Goal: Task Accomplishment & Management: Complete application form

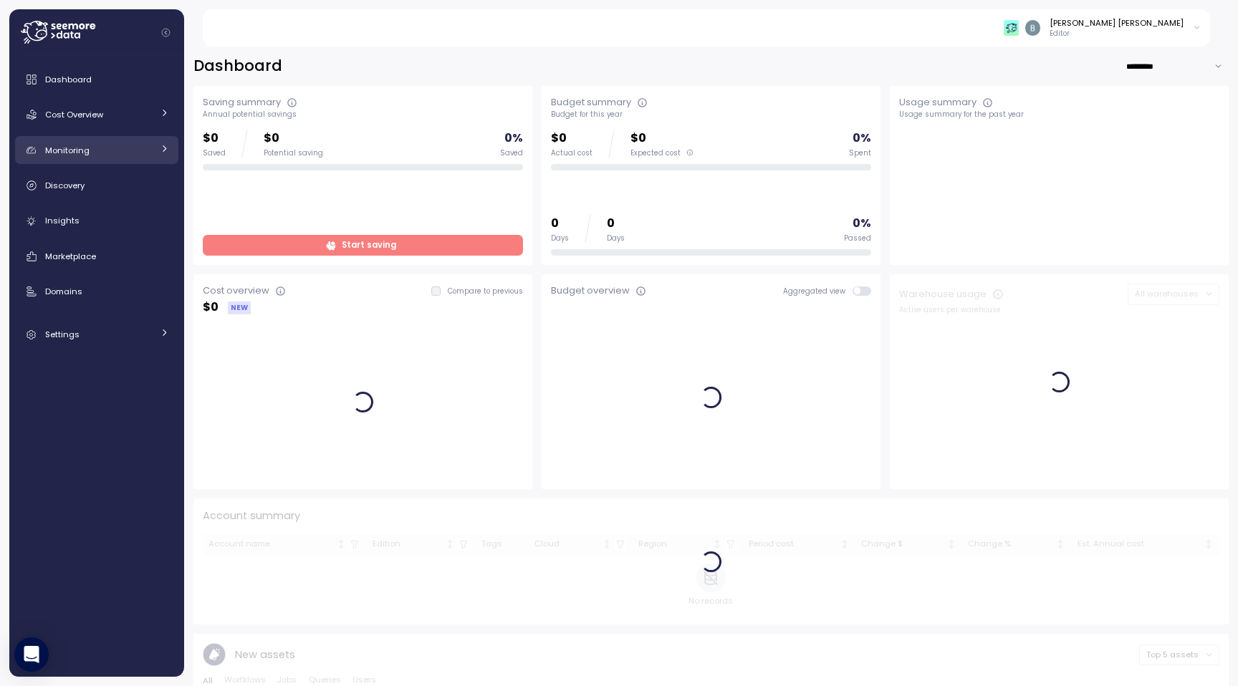
click at [125, 148] on div "Monitoring" at bounding box center [98, 150] width 107 height 14
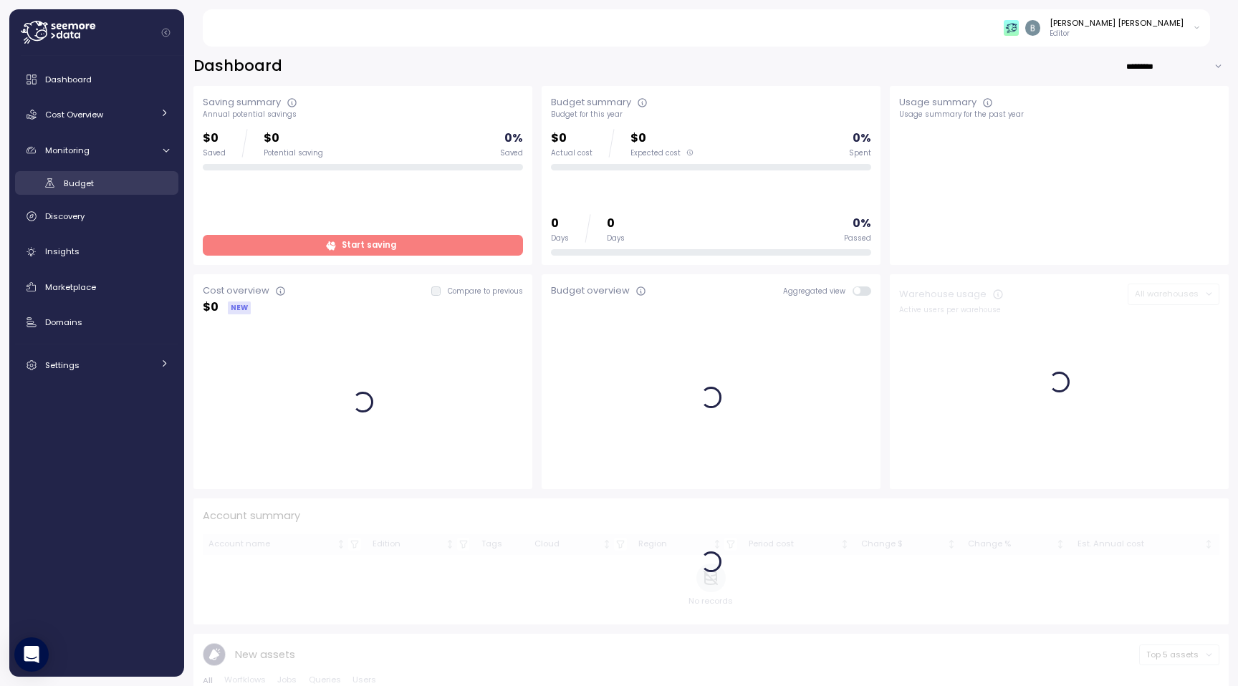
click at [110, 187] on div "Budget" at bounding box center [116, 183] width 105 height 14
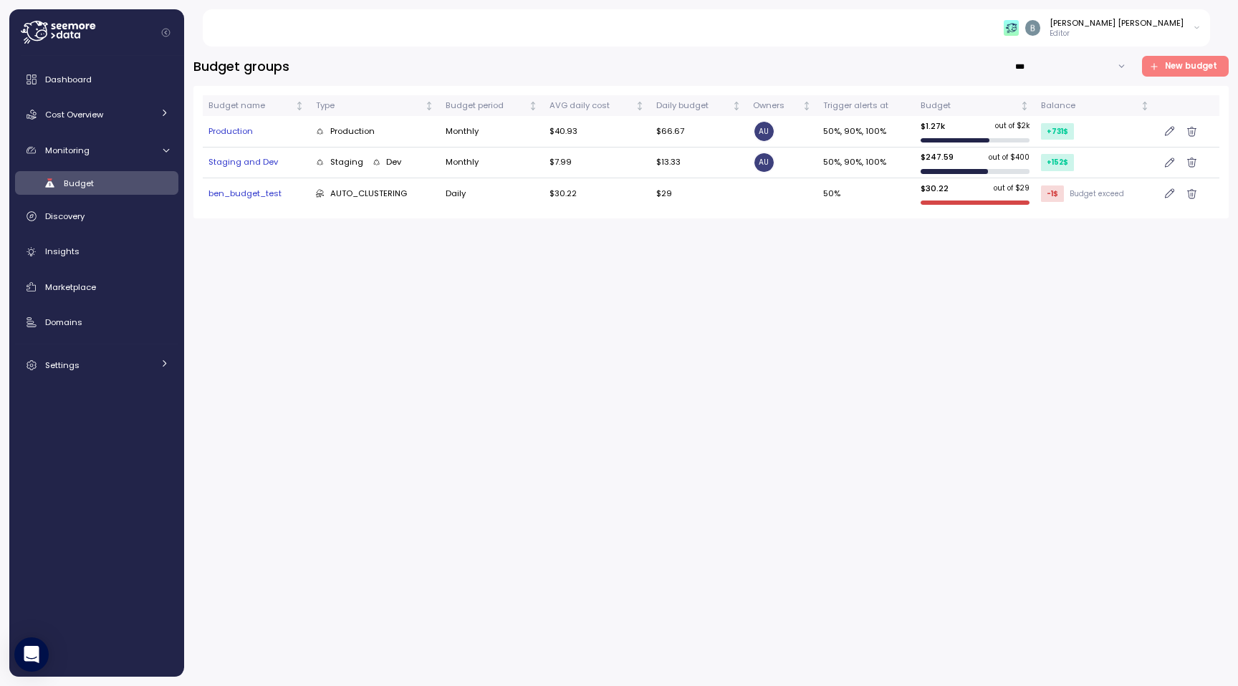
click at [1167, 194] on icon "button" at bounding box center [1169, 193] width 9 height 11
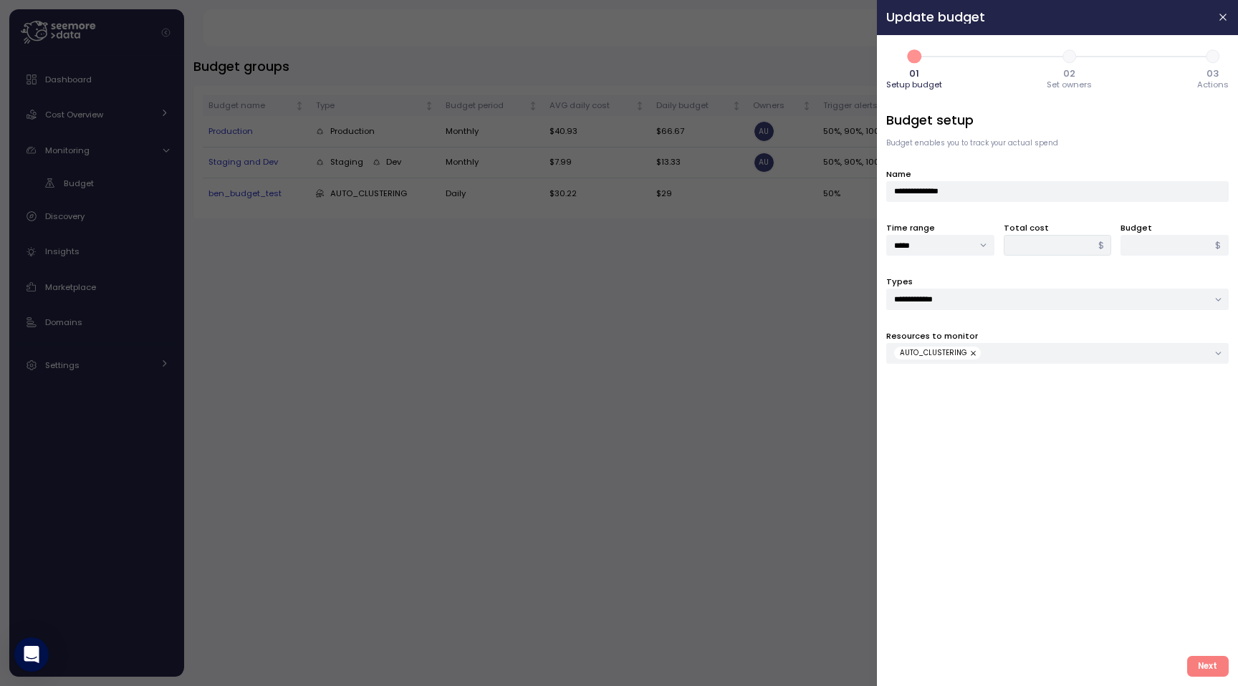
type input "*****"
click at [1200, 663] on span "Next" at bounding box center [1207, 666] width 19 height 19
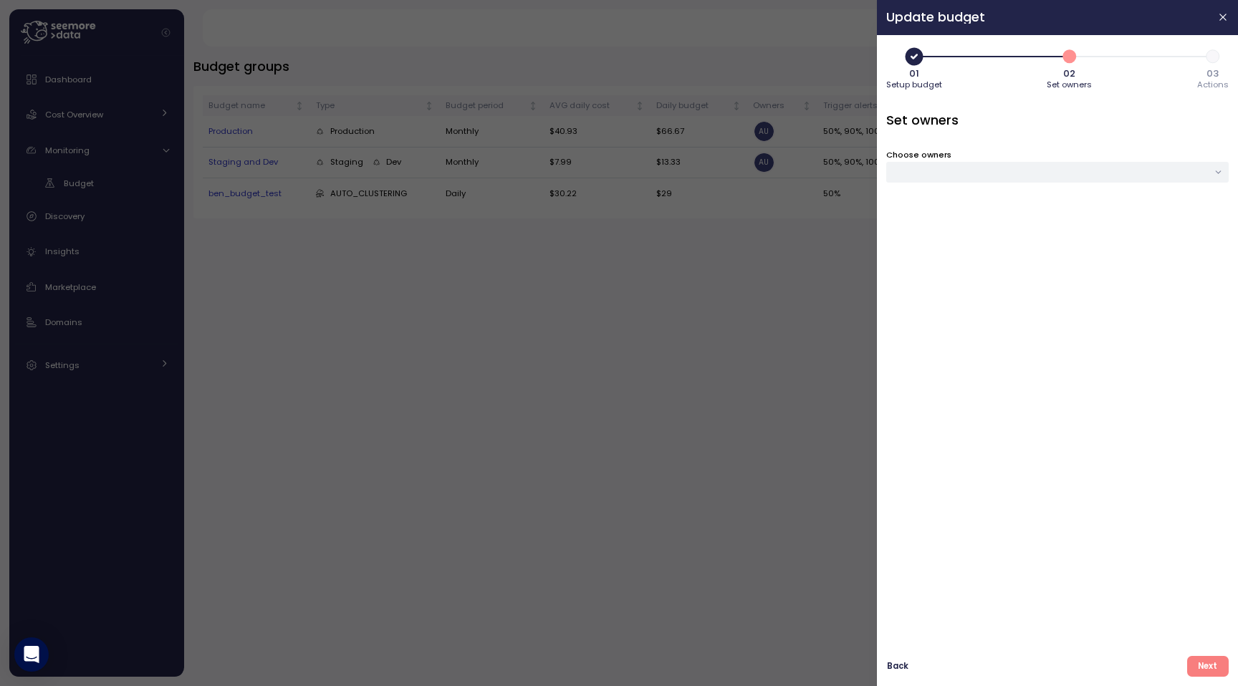
click at [1211, 670] on span "Next" at bounding box center [1207, 666] width 19 height 19
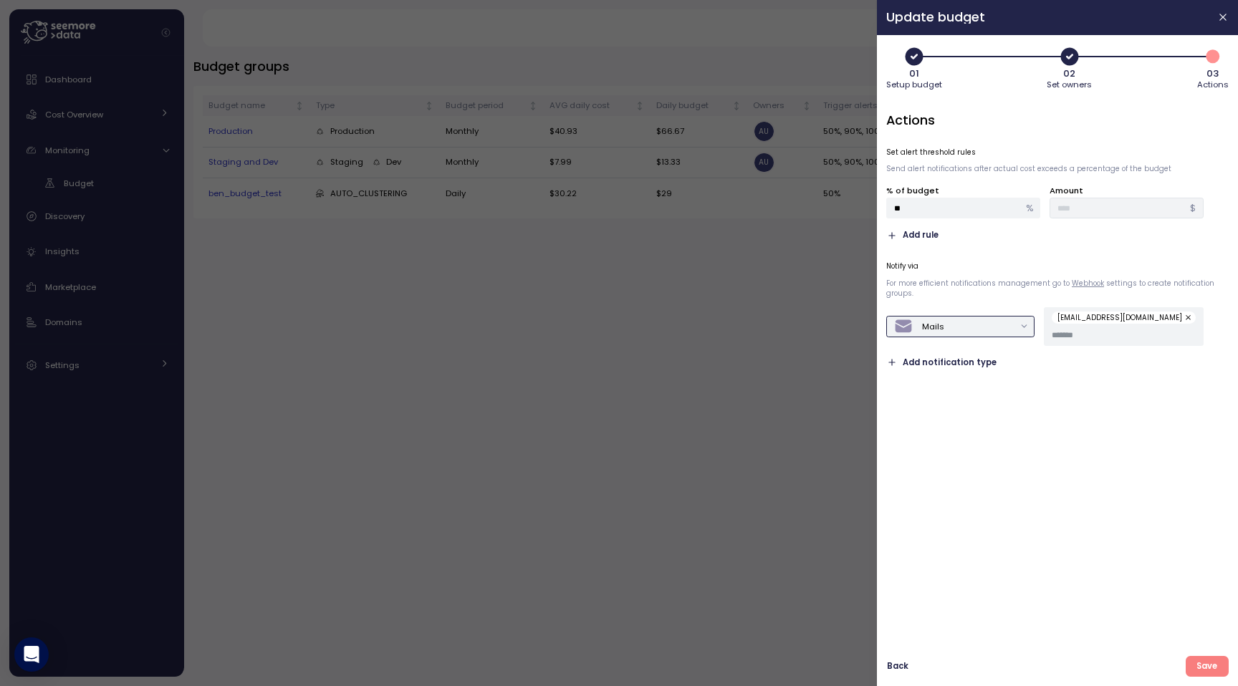
click at [1000, 317] on div "Mails" at bounding box center [954, 326] width 120 height 19
click at [1054, 406] on div "Actions Set alert threshold rules Send alert notifications after actual cost ex…" at bounding box center [1057, 378] width 342 height 534
click at [954, 337] on div "Mails [EMAIL_ADDRESS][DOMAIN_NAME]" at bounding box center [1057, 326] width 342 height 39
click at [954, 334] on div "Mails" at bounding box center [954, 326] width 120 height 19
click at [950, 351] on div "Slack" at bounding box center [955, 358] width 120 height 19
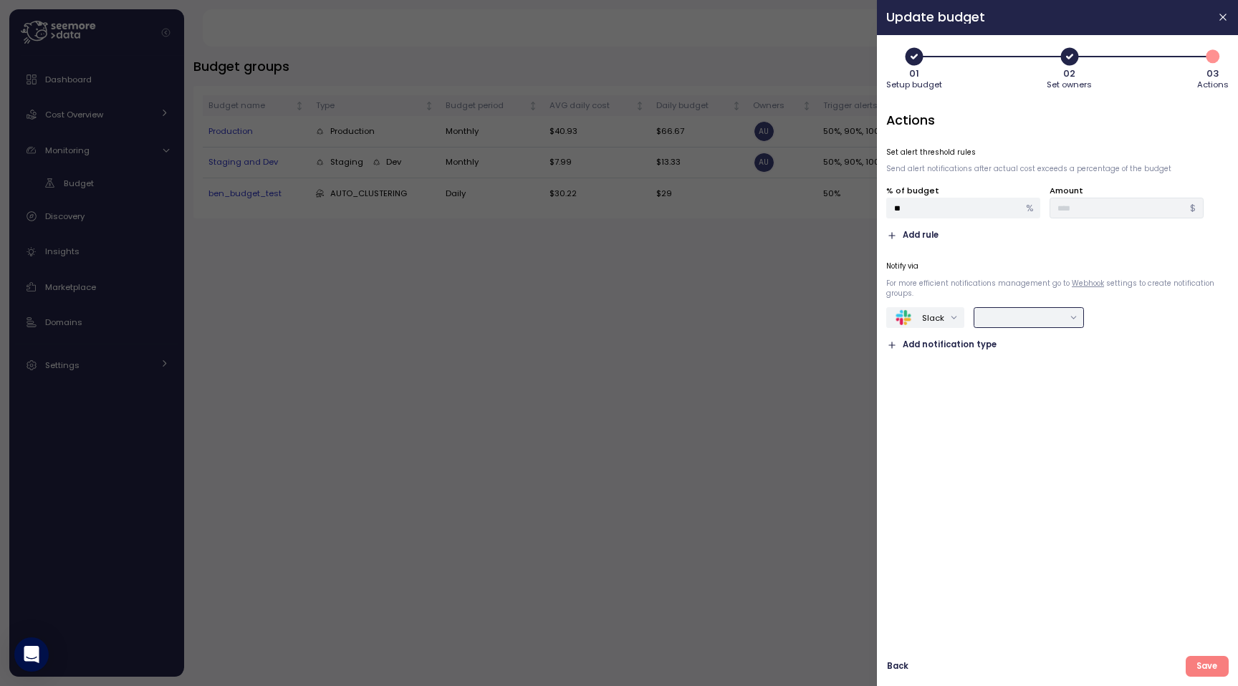
click at [993, 324] on div at bounding box center [1029, 317] width 110 height 21
click at [921, 408] on div "Actions Set alert threshold rules Send alert notifications after actual cost ex…" at bounding box center [1057, 378] width 342 height 534
click at [935, 348] on span "Add notification type" at bounding box center [949, 345] width 94 height 14
click at [1126, 350] on icon "button" at bounding box center [1127, 348] width 7 height 7
click at [1065, 312] on div at bounding box center [1029, 317] width 110 height 21
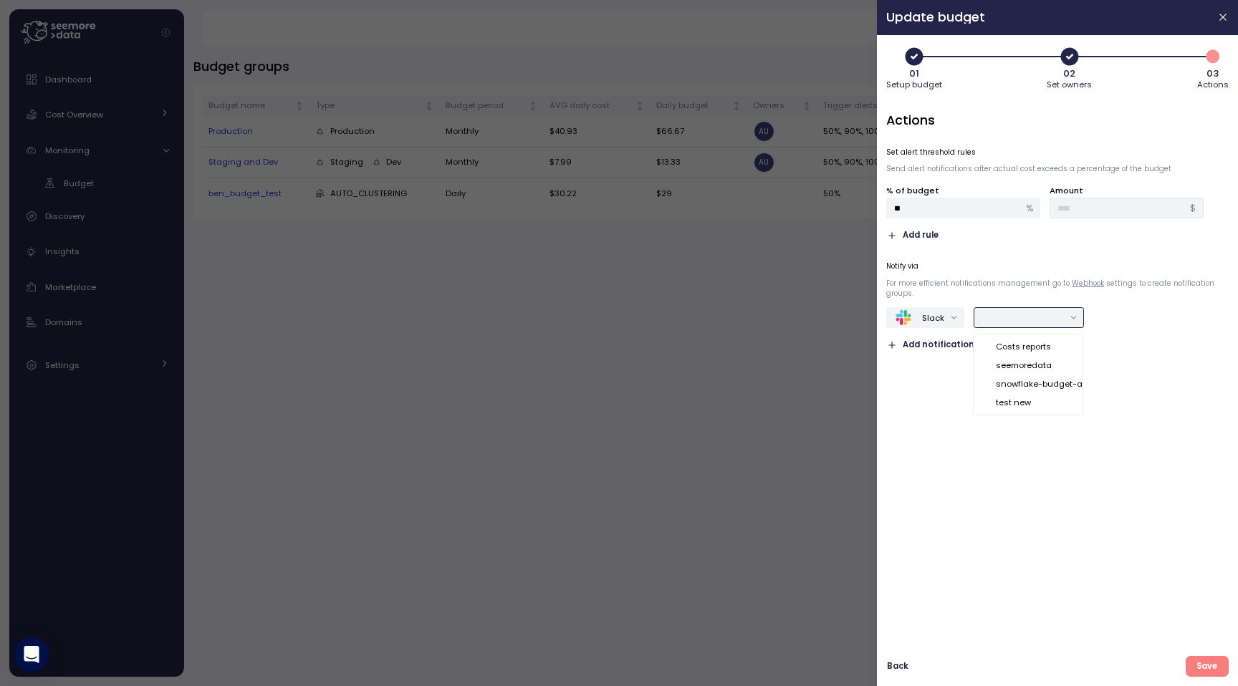
click at [1023, 351] on div "Costs reports" at bounding box center [1023, 346] width 55 height 11
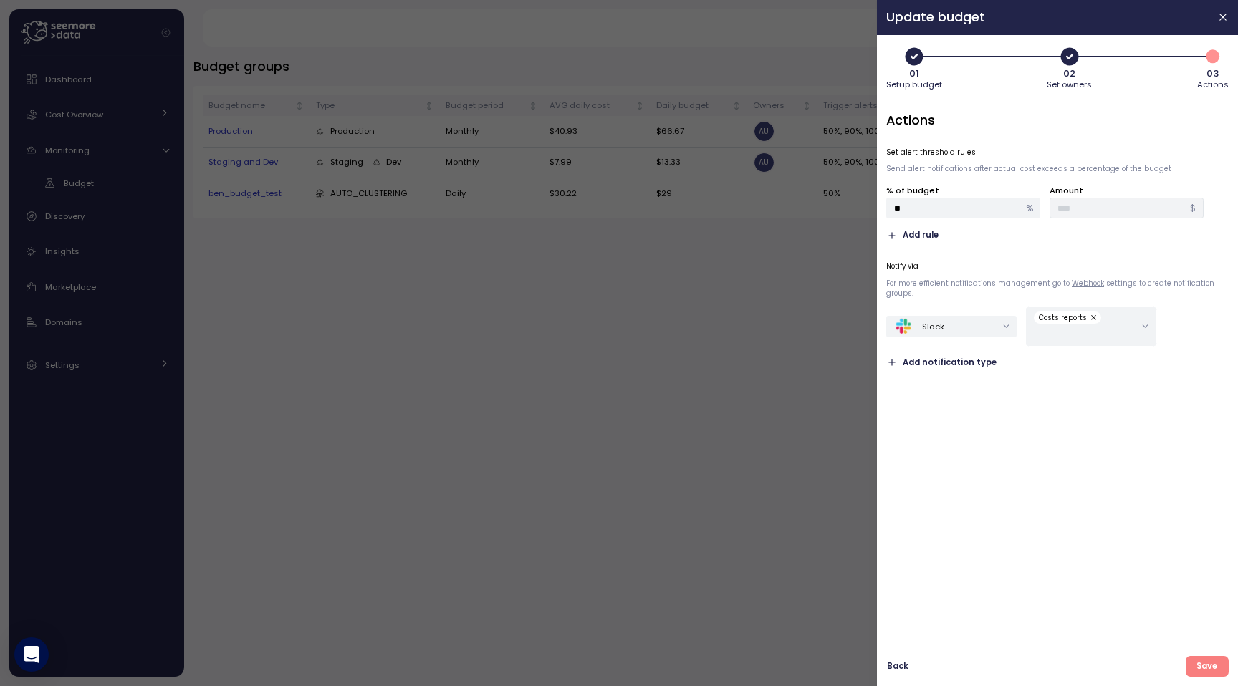
click at [1003, 437] on div "Actions Set alert threshold rules Send alert notifications after actual cost ex…" at bounding box center [1057, 378] width 342 height 534
click at [1223, 20] on icon "button" at bounding box center [1223, 16] width 11 height 11
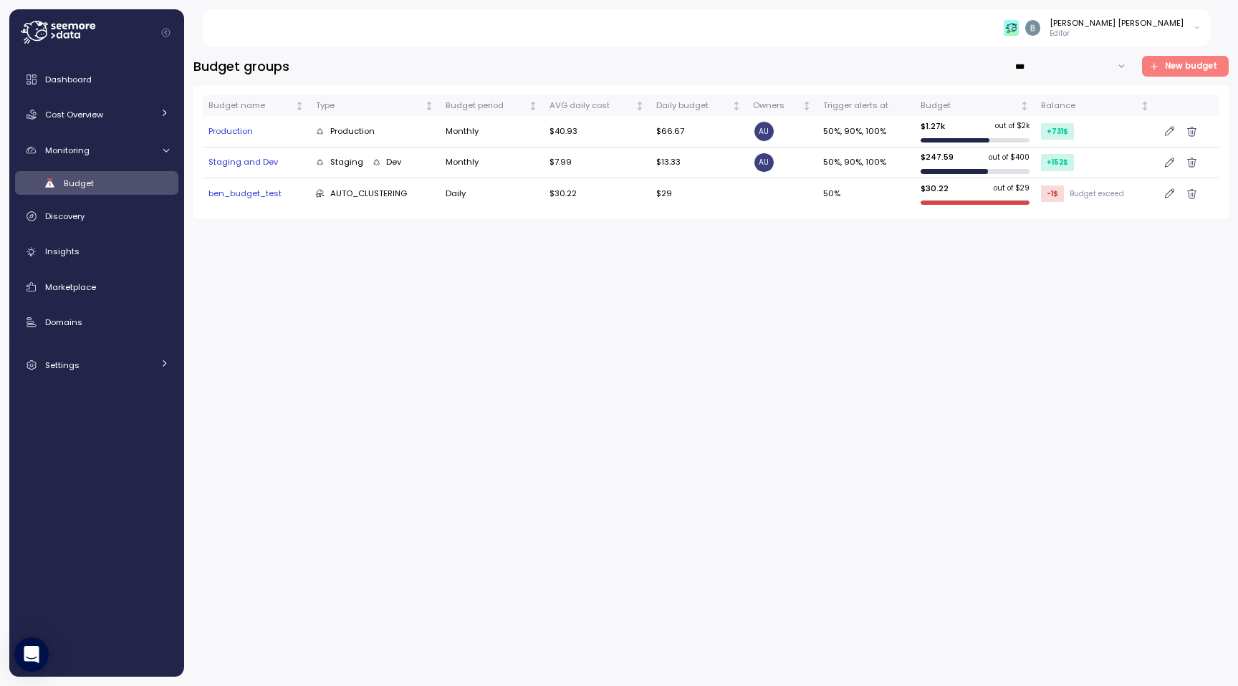
click at [1026, 264] on div "Budget groups *** New budget Budget name Type Budget period AVG daily cost Dail…" at bounding box center [710, 366] width 1035 height 621
